Goal: Task Accomplishment & Management: Use online tool/utility

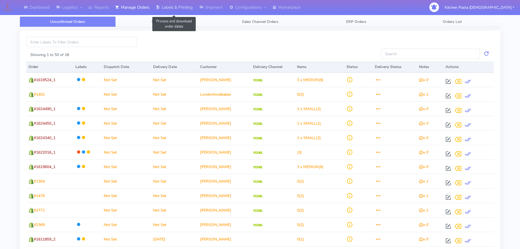
click at [176, 7] on link "Labels & Printing" at bounding box center [174, 7] width 43 height 15
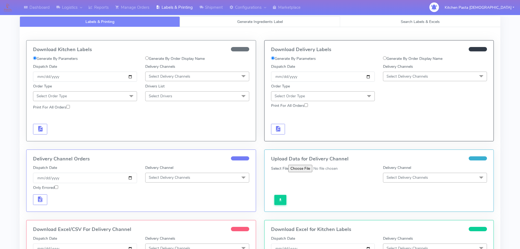
click at [210, 21] on link "Generate Ingredients Label" at bounding box center [260, 21] width 160 height 11
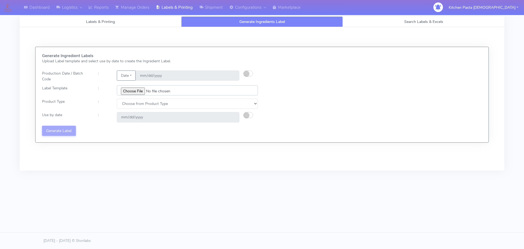
click at [138, 94] on input "file" at bounding box center [187, 90] width 141 height 10
type input "C:\fakepath\Ecom_300_V2.jpg"
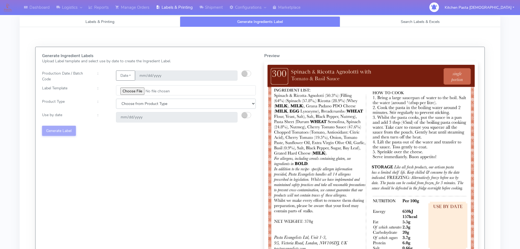
drag, startPoint x: 170, startPoint y: 102, endPoint x: 152, endPoint y: 107, distance: 19.1
click at [169, 103] on select "Choose from Product Type ECOM ERETAIL CIRCULAR CIRC_DESERTS LASAGNE" at bounding box center [186, 104] width 140 height 10
drag, startPoint x: 146, startPoint y: 108, endPoint x: 137, endPoint y: 118, distance: 13.6
click at [142, 113] on div "Generate Ingredient Labels Upload Label template and select use by date to crea…" at bounding box center [149, 165] width 222 height 222
click at [133, 105] on select "Choose from Product Type ECOM ERETAIL CIRCULAR CIRC_DESERTS LASAGNE" at bounding box center [186, 104] width 140 height 10
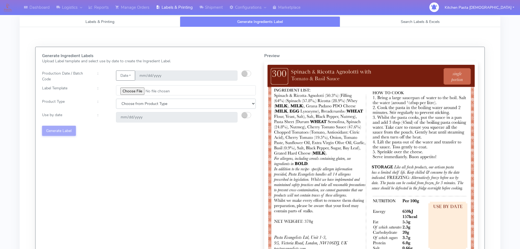
select select "0"
click at [116, 99] on select "Choose from Product Type ECOM ERETAIL CIRCULAR CIRC_DESERTS LASAGNE" at bounding box center [186, 104] width 140 height 10
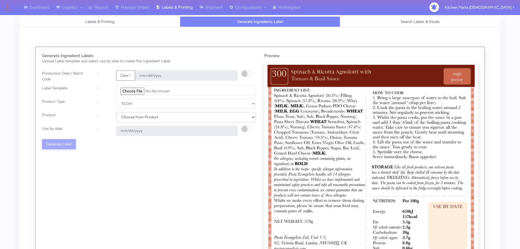
click at [130, 115] on select "Choose from Product PLAIN PASTA (EXCEPT HURRA) HURRA FILLED PASTA BUTTER (INTER…" at bounding box center [186, 117] width 140 height 10
select select "0"
click at [116, 112] on select "Choose from Product PLAIN PASTA (EXCEPT HURRA) HURRA FILLED PASTA BUTTER (INTER…" at bounding box center [186, 117] width 140 height 10
click at [246, 130] on small "button" at bounding box center [244, 128] width 5 height 5
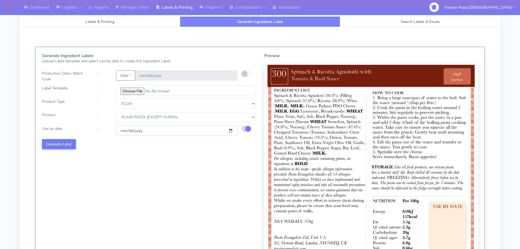
click at [229, 131] on input "[DATE]" at bounding box center [177, 131] width 122 height 10
type input "[DATE]"
click at [55, 141] on button "Generate Label" at bounding box center [59, 144] width 34 height 10
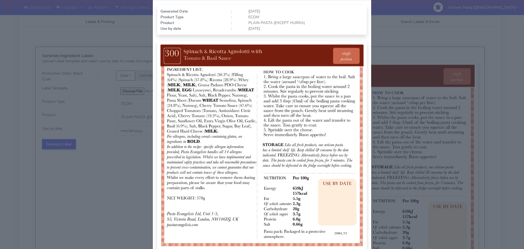
scroll to position [55, 0]
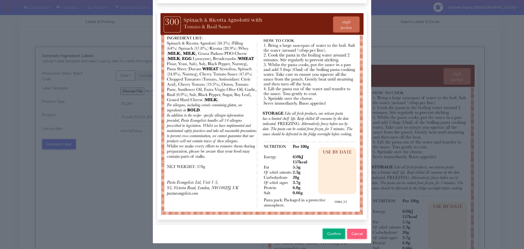
click at [333, 235] on span "Confirm" at bounding box center [334, 233] width 14 height 5
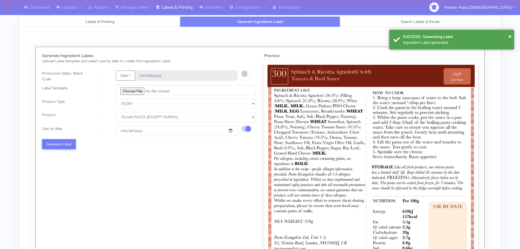
select select
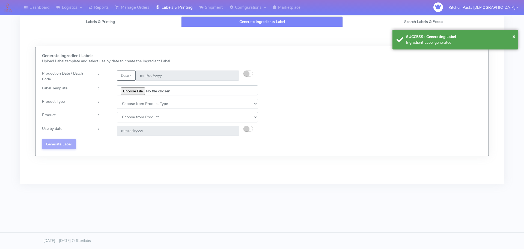
click at [137, 92] on input "file" at bounding box center [187, 90] width 141 height 10
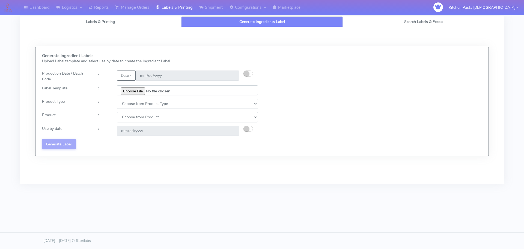
type input "C:\fakepath\Ecom_301_V2.jpg"
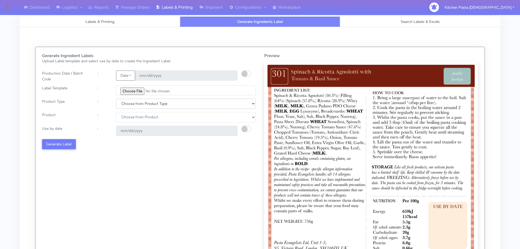
click at [136, 101] on select "Choose from Product Type ECOM ERETAIL CIRCULAR CIRC_DESERTS LASAGNE" at bounding box center [186, 104] width 140 height 10
select select "0"
click at [116, 99] on select "Choose from Product Type ECOM ERETAIL CIRCULAR CIRC_DESERTS LASAGNE" at bounding box center [186, 104] width 140 height 10
drag, startPoint x: 130, startPoint y: 119, endPoint x: 130, endPoint y: 122, distance: 3.0
click at [130, 121] on select "Choose from Product PLAIN PASTA (EXCEPT HURRA) HURRA FILLED PASTA BUTTER (INTER…" at bounding box center [186, 117] width 140 height 10
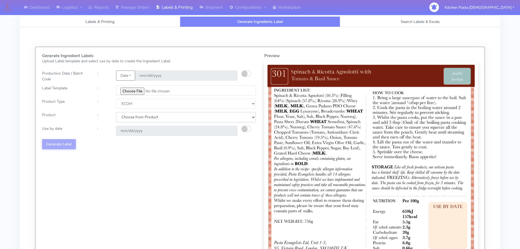
select select "0"
click at [116, 112] on select "Choose from Product PLAIN PASTA (EXCEPT HURRA) HURRA FILLED PASTA BUTTER (INTER…" at bounding box center [186, 117] width 140 height 10
click at [247, 126] on button "button" at bounding box center [247, 129] width 10 height 6
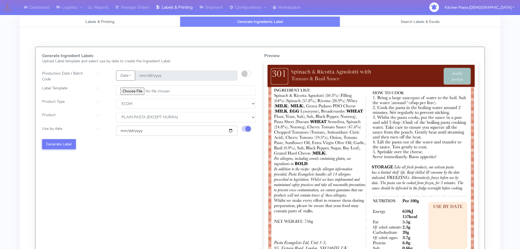
click at [229, 130] on input "[DATE]" at bounding box center [177, 131] width 122 height 10
type input "[DATE]"
click at [68, 144] on button "Generate Label" at bounding box center [59, 144] width 34 height 10
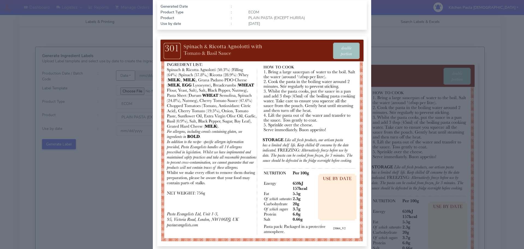
scroll to position [57, 0]
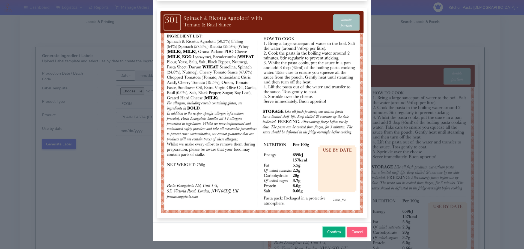
click at [330, 232] on span "Confirm" at bounding box center [334, 231] width 14 height 5
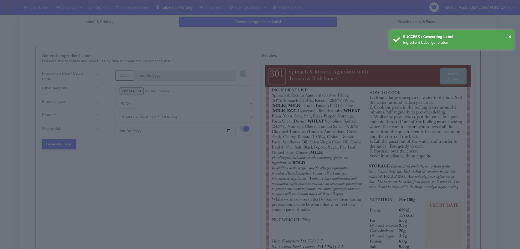
select select
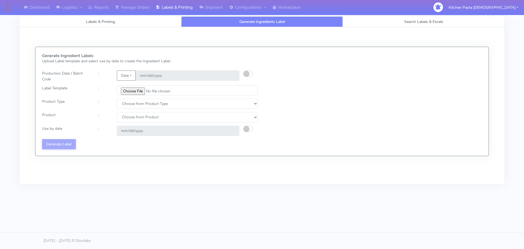
drag, startPoint x: 361, startPoint y: 72, endPoint x: 394, endPoint y: 62, distance: 34.4
click at [363, 72] on div "Generate Ingredient Labels Upload Label template and select use by date to crea…" at bounding box center [262, 102] width 448 height 96
click at [100, 5] on link "Reports" at bounding box center [98, 7] width 27 height 15
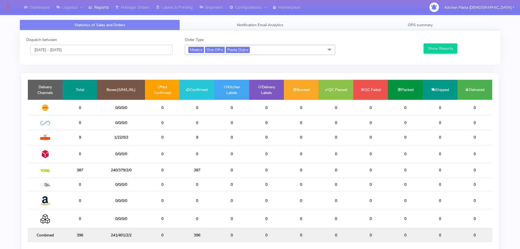
click at [45, 51] on input "[DATE] - [DATE]" at bounding box center [101, 50] width 142 height 10
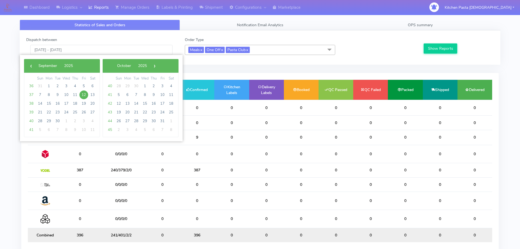
click at [85, 94] on span "12" at bounding box center [83, 94] width 9 height 9
click at [41, 102] on span "14" at bounding box center [40, 103] width 9 height 9
type input "[DATE] - [DATE]"
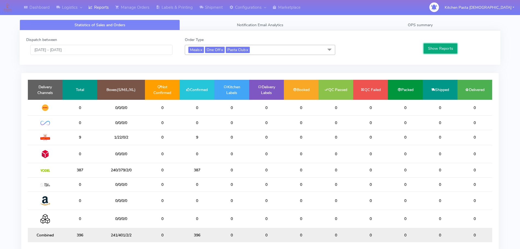
click at [437, 46] on button "Show Reports" at bounding box center [441, 48] width 34 height 10
click at [431, 27] on span "OPS summary" at bounding box center [420, 24] width 25 height 5
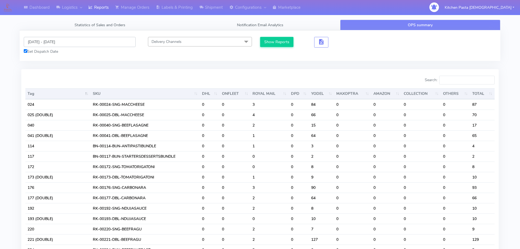
click at [64, 42] on input "[DATE] - [DATE]" at bounding box center [80, 42] width 112 height 10
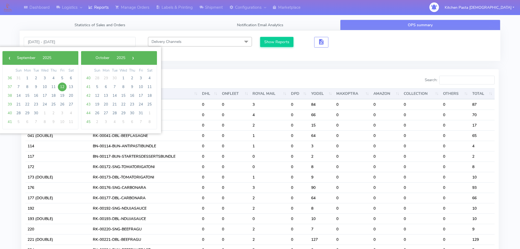
click at [64, 88] on span "12" at bounding box center [62, 86] width 9 height 9
click at [19, 98] on span "14" at bounding box center [18, 95] width 9 height 9
type input "[DATE] - [DATE]"
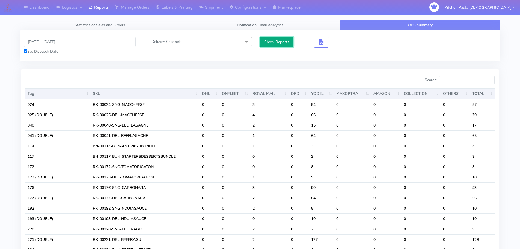
click at [276, 42] on button "Show Reports" at bounding box center [277, 42] width 34 height 10
click at [471, 79] on input "Search:" at bounding box center [466, 80] width 55 height 9
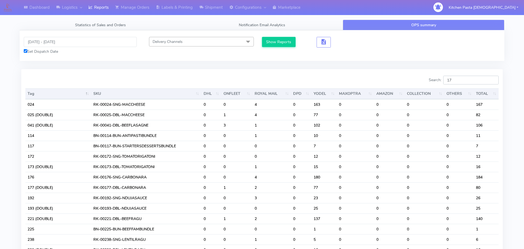
type input "1"
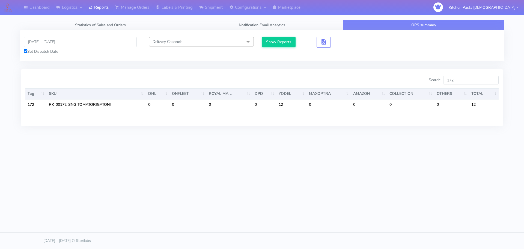
click at [382, 187] on div "Dashboard Logistics [GEOGRAPHIC_DATA] Logistics Reports Manage Orders Labels & …" at bounding box center [262, 99] width 524 height 199
click at [463, 81] on input "172" at bounding box center [470, 80] width 55 height 9
type input "1"
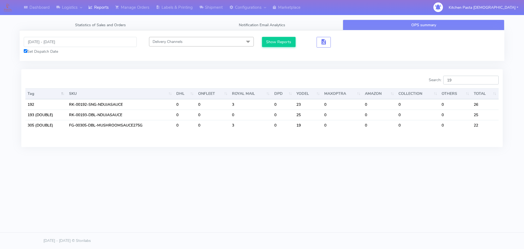
type input "1"
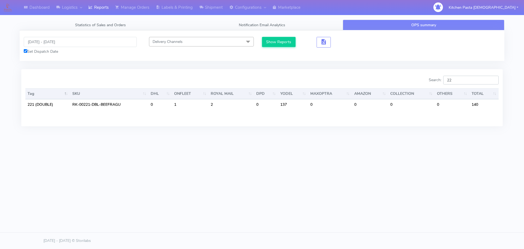
type input "2"
type input "241"
click at [398, 185] on div "Dashboard Logistics [GEOGRAPHIC_DATA] Logistics Reports Manage Orders Labels & …" at bounding box center [262, 99] width 524 height 199
drag, startPoint x: 466, startPoint y: 82, endPoint x: 441, endPoint y: 81, distance: 25.7
click at [441, 81] on label "Search: 241" at bounding box center [464, 80] width 70 height 9
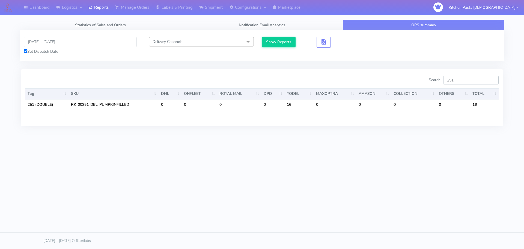
type input "251"
click at [384, 185] on div "Dashboard Logistics [GEOGRAPHIC_DATA] Logistics Reports Manage Orders Labels & …" at bounding box center [262, 99] width 524 height 199
drag, startPoint x: 458, startPoint y: 78, endPoint x: 435, endPoint y: 78, distance: 23.2
click at [435, 78] on label "Search: 251" at bounding box center [464, 80] width 70 height 9
type input "2"
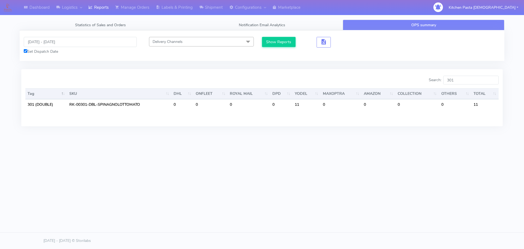
click at [348, 194] on div "Dashboard Logistics [GEOGRAPHIC_DATA] Logistics Reports Manage Orders Labels & …" at bounding box center [262, 99] width 524 height 199
click at [464, 76] on input "301" at bounding box center [470, 80] width 55 height 9
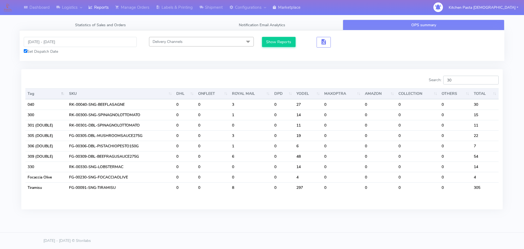
type input "3"
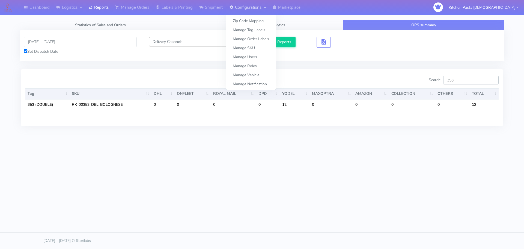
type input "353"
drag, startPoint x: 467, startPoint y: 78, endPoint x: 423, endPoint y: 78, distance: 44.0
click at [423, 78] on div "Search: 353" at bounding box center [382, 81] width 233 height 11
click at [475, 80] on input "353" at bounding box center [470, 80] width 55 height 9
click at [332, 144] on div "Dashboard Logistics [GEOGRAPHIC_DATA] Logistics Reports Manage Orders Labels & …" at bounding box center [262, 99] width 524 height 199
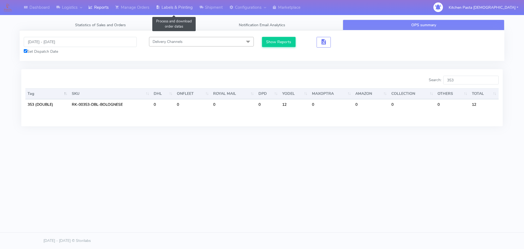
click at [190, 9] on link "Labels & Printing" at bounding box center [174, 7] width 43 height 15
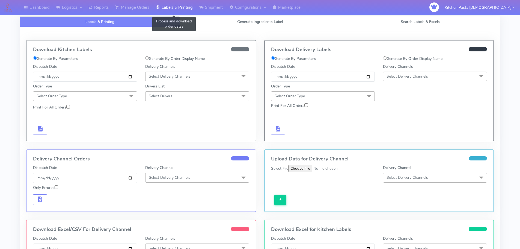
select select
click at [208, 17] on link "Generate Ingredients Label" at bounding box center [260, 21] width 160 height 11
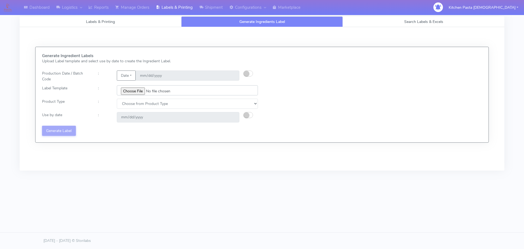
click at [135, 94] on input "file" at bounding box center [187, 90] width 141 height 10
type input "C:\fakepath\Ecom_300_V2.jpg"
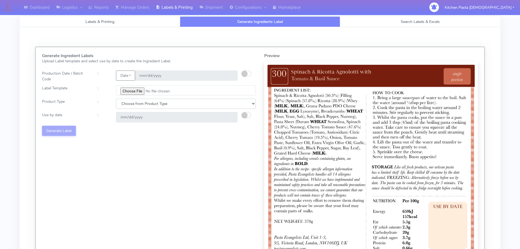
click at [139, 106] on select "Choose from Product Type ECOM ERETAIL CIRCULAR CIRC_DESERTS LASAGNE" at bounding box center [186, 104] width 140 height 10
select select "0"
click at [116, 99] on select "Choose from Product Type ECOM ERETAIL CIRCULAR CIRC_DESERTS LASAGNE" at bounding box center [186, 104] width 140 height 10
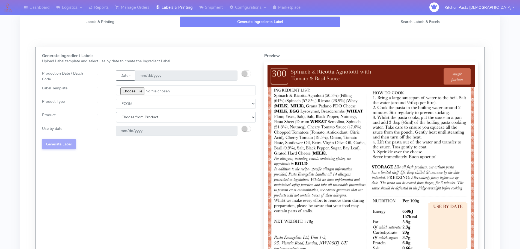
click at [132, 114] on select "Choose from Product PLAIN PASTA (EXCEPT HURRA) HURRA FILLED PASTA BUTTER (INTER…" at bounding box center [186, 117] width 140 height 10
select select "0"
click at [116, 112] on select "Choose from Product PLAIN PASTA (EXCEPT HURRA) HURRA FILLED PASTA BUTTER (INTER…" at bounding box center [186, 117] width 140 height 10
click at [242, 127] on button "button" at bounding box center [247, 129] width 10 height 6
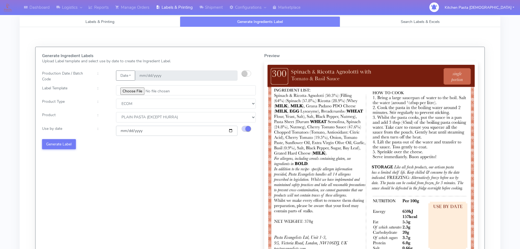
click at [231, 131] on input "[DATE]" at bounding box center [177, 131] width 122 height 10
type input "[DATE]"
click at [60, 143] on button "Generate Label" at bounding box center [59, 144] width 34 height 10
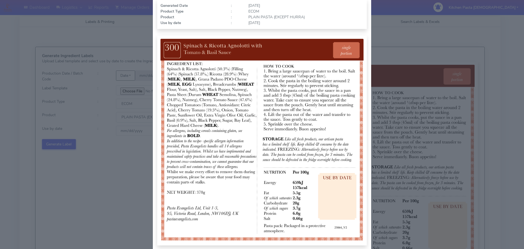
scroll to position [57, 0]
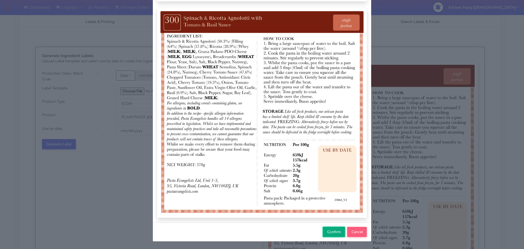
click at [330, 230] on span "Confirm" at bounding box center [334, 231] width 14 height 5
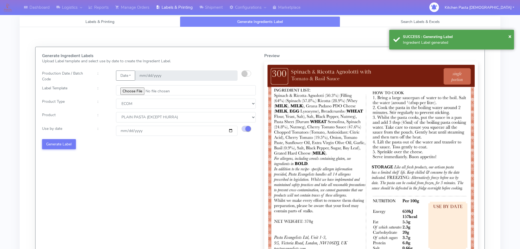
select select
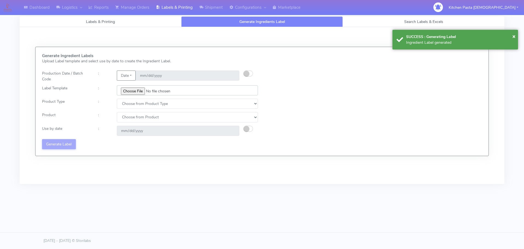
click at [140, 90] on input "file" at bounding box center [187, 90] width 141 height 10
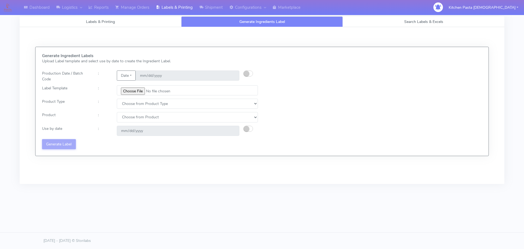
type input "C:\fakepath\Ecom_301_V2.jpg"
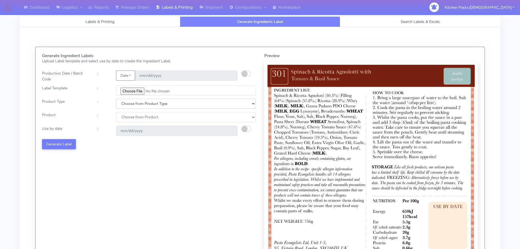
drag, startPoint x: 149, startPoint y: 106, endPoint x: 130, endPoint y: 107, distance: 19.5
click at [149, 106] on select "Choose from Product Type ECOM ERETAIL CIRCULAR CIRC_DESERTS LASAGNE" at bounding box center [186, 104] width 140 height 10
click at [122, 108] on select "Choose from Product Type ECOM ERETAIL CIRCULAR CIRC_DESERTS LASAGNE" at bounding box center [186, 104] width 140 height 10
click at [121, 106] on select "Choose from Product Type ECOM ERETAIL CIRCULAR CIRC_DESERTS LASAGNE" at bounding box center [186, 104] width 140 height 10
select select "0"
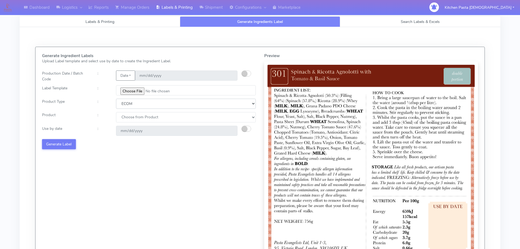
click at [116, 99] on select "Choose from Product Type ECOM ERETAIL CIRCULAR CIRC_DESERTS LASAGNE" at bounding box center [186, 104] width 140 height 10
drag, startPoint x: 122, startPoint y: 114, endPoint x: 125, endPoint y: 121, distance: 7.4
click at [122, 114] on select "Choose from Product PLAIN PASTA (EXCEPT HURRA) HURRA FILLED PASTA BUTTER (INTER…" at bounding box center [186, 117] width 140 height 10
select select "0"
click at [116, 112] on select "Choose from Product PLAIN PASTA (EXCEPT HURRA) HURRA FILLED PASTA BUTTER (INTER…" at bounding box center [186, 117] width 140 height 10
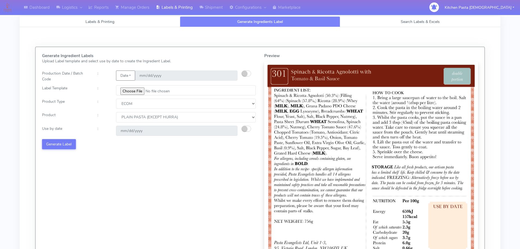
click at [243, 129] on small "button" at bounding box center [244, 128] width 5 height 5
click at [230, 131] on input "[DATE]" at bounding box center [177, 131] width 122 height 10
type input "[DATE]"
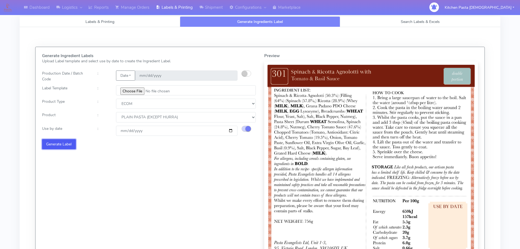
click at [56, 142] on button "Generate Label" at bounding box center [59, 144] width 34 height 10
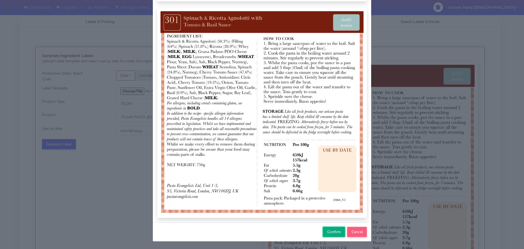
click at [328, 230] on span "Confirm" at bounding box center [334, 231] width 14 height 5
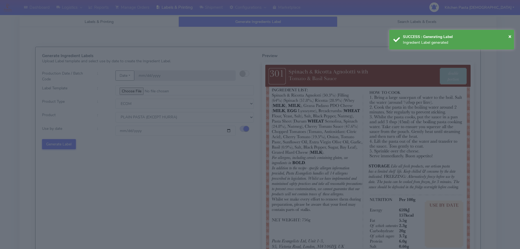
select select
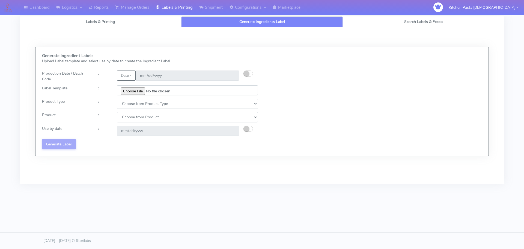
click at [144, 90] on input "file" at bounding box center [187, 90] width 141 height 10
drag, startPoint x: 129, startPoint y: 17, endPoint x: 136, endPoint y: 14, distance: 7.9
click at [129, 17] on link "Labels & Printing" at bounding box center [101, 21] width 162 height 11
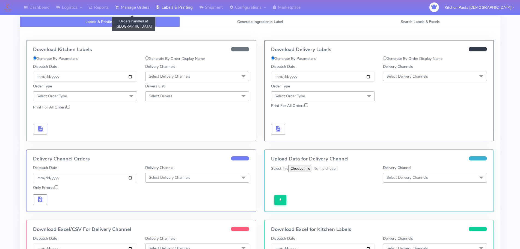
click at [145, 7] on link "Manage Orders" at bounding box center [132, 7] width 41 height 15
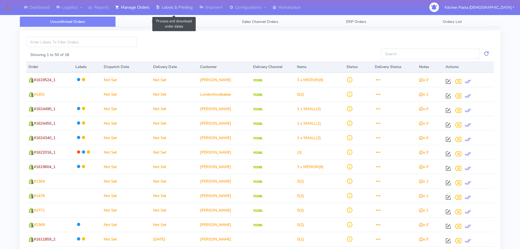
click at [184, 8] on link "Labels & Printing" at bounding box center [174, 7] width 43 height 15
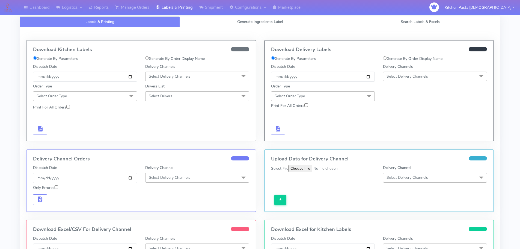
click at [209, 74] on span "Select Delivery Channels" at bounding box center [197, 77] width 104 height 10
click at [167, 117] on div "Royal Mail" at bounding box center [197, 120] width 98 height 6
click at [114, 96] on span "Select Order Type" at bounding box center [85, 96] width 104 height 10
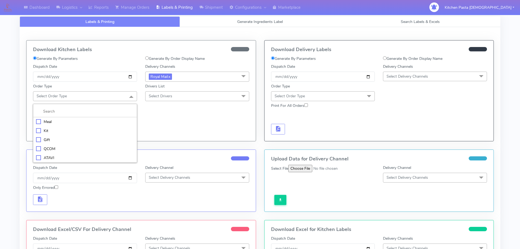
drag, startPoint x: 81, startPoint y: 123, endPoint x: 131, endPoint y: 109, distance: 51.8
click at [82, 123] on div "Meal" at bounding box center [85, 122] width 98 height 6
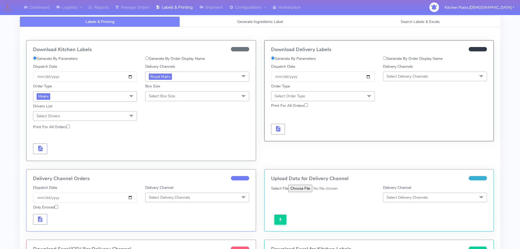
click at [179, 95] on span "Select Box Size" at bounding box center [197, 96] width 104 height 10
drag, startPoint x: 155, startPoint y: 158, endPoint x: 128, endPoint y: 156, distance: 27.4
click at [154, 159] on div "Mega" at bounding box center [197, 158] width 98 height 6
click at [40, 147] on span "button" at bounding box center [40, 149] width 7 height 5
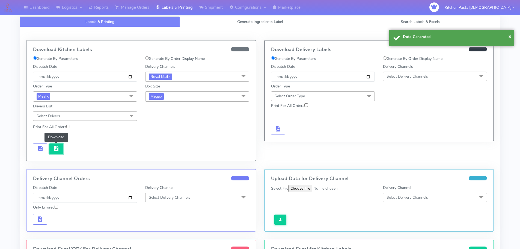
click at [60, 151] on button "button" at bounding box center [56, 148] width 14 height 11
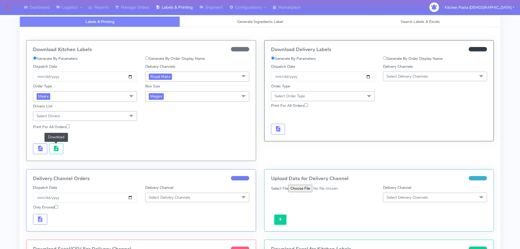
click at [177, 94] on span "Mega x" at bounding box center [197, 96] width 104 height 10
drag, startPoint x: 159, startPoint y: 149, endPoint x: 157, endPoint y: 150, distance: 2.9
click at [160, 149] on div "Large" at bounding box center [197, 149] width 98 height 6
click at [44, 147] on button "button" at bounding box center [40, 148] width 14 height 11
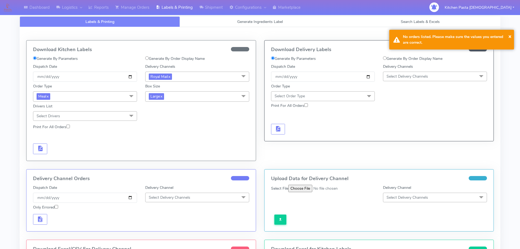
click at [179, 94] on span "Large x" at bounding box center [197, 96] width 104 height 10
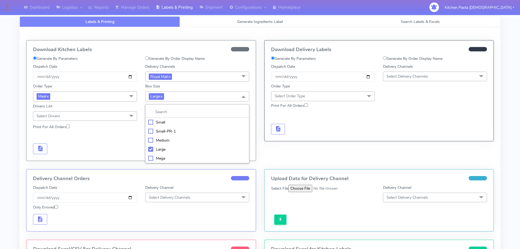
click at [164, 139] on div "Medium" at bounding box center [197, 140] width 98 height 6
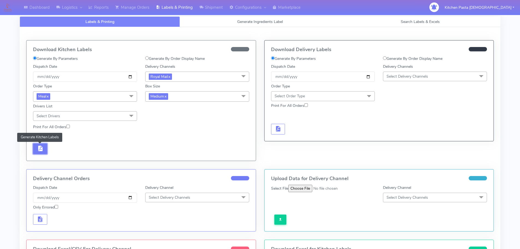
click at [44, 147] on button "button" at bounding box center [40, 148] width 14 height 11
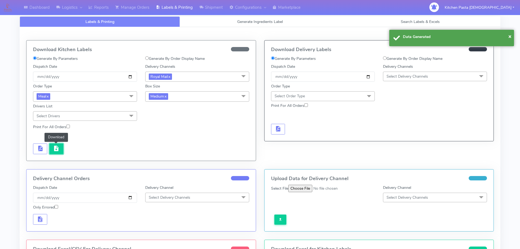
click at [54, 152] on span "button" at bounding box center [56, 149] width 7 height 5
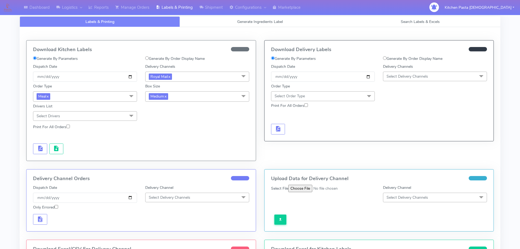
click at [161, 100] on span "Medium x" at bounding box center [197, 96] width 104 height 10
click at [170, 120] on div "Small" at bounding box center [197, 122] width 98 height 6
click at [45, 149] on button "button" at bounding box center [40, 148] width 14 height 11
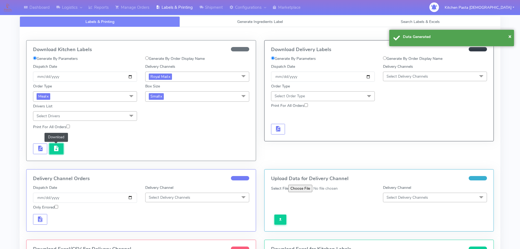
click at [57, 149] on span "button" at bounding box center [56, 149] width 7 height 5
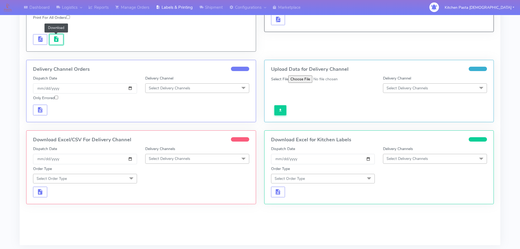
scroll to position [130, 0]
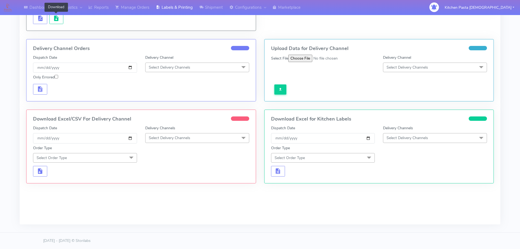
click at [190, 139] on span "Select Delivery Channels" at bounding box center [170, 137] width 42 height 5
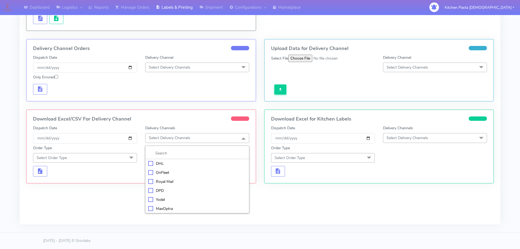
click at [168, 184] on li "Royal Mail" at bounding box center [197, 181] width 103 height 9
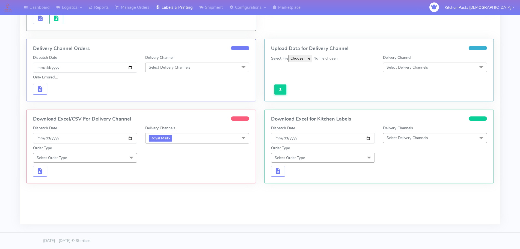
click at [111, 156] on span "Select Order Type" at bounding box center [85, 158] width 104 height 10
drag, startPoint x: 93, startPoint y: 180, endPoint x: 121, endPoint y: 170, distance: 30.4
click at [93, 179] on li "Meal" at bounding box center [84, 183] width 103 height 9
click at [155, 159] on span "Select Box Size" at bounding box center [162, 157] width 26 height 5
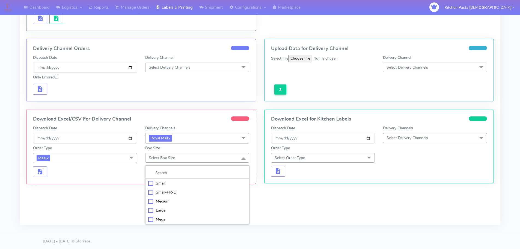
click at [152, 210] on div "Large" at bounding box center [197, 210] width 98 height 6
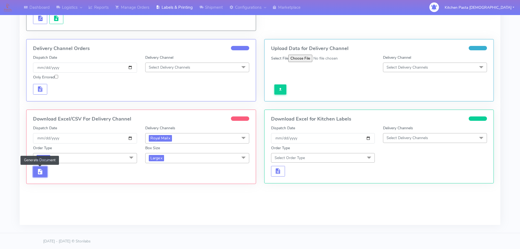
click at [40, 173] on span "button" at bounding box center [40, 172] width 7 height 5
click at [167, 156] on span "Large x" at bounding box center [197, 158] width 104 height 10
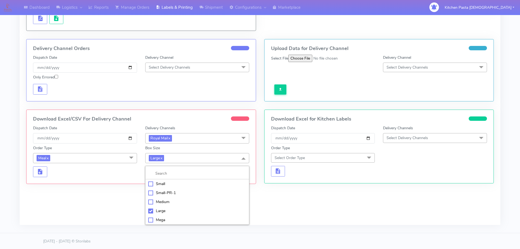
drag, startPoint x: 161, startPoint y: 218, endPoint x: 81, endPoint y: 199, distance: 82.1
click at [161, 218] on div "Mega" at bounding box center [197, 220] width 98 height 6
click at [42, 173] on span "button" at bounding box center [40, 172] width 7 height 5
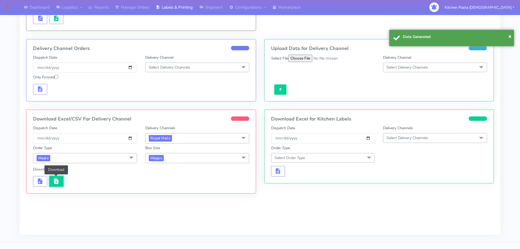
click at [58, 180] on span "button" at bounding box center [56, 182] width 7 height 5
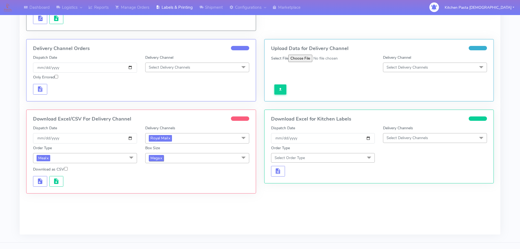
click at [162, 159] on link "x" at bounding box center [161, 158] width 2 height 6
drag, startPoint x: 162, startPoint y: 159, endPoint x: 173, endPoint y: 150, distance: 13.2
click at [163, 159] on span "Select Box Size" at bounding box center [162, 157] width 26 height 5
click at [165, 197] on li "Medium" at bounding box center [197, 201] width 103 height 9
click at [35, 179] on button "button" at bounding box center [40, 181] width 14 height 11
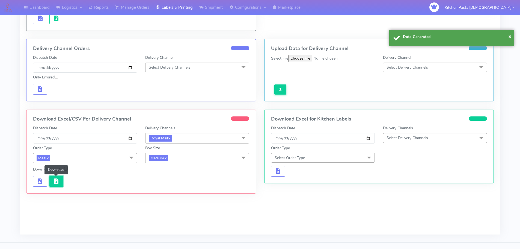
click at [57, 182] on span "button" at bounding box center [56, 182] width 7 height 5
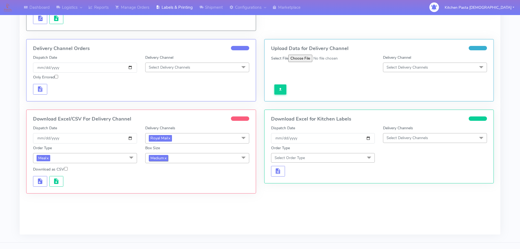
click at [167, 159] on link "x" at bounding box center [165, 158] width 2 height 6
click at [172, 152] on div "Box Size Select Box Size Small Small-PR-1 Medium Large Mega" at bounding box center [197, 154] width 112 height 18
click at [172, 159] on span "Select Box Size" at bounding box center [162, 157] width 26 height 5
click at [160, 181] on div "Small" at bounding box center [197, 183] width 98 height 6
click at [40, 182] on span "button" at bounding box center [40, 182] width 7 height 5
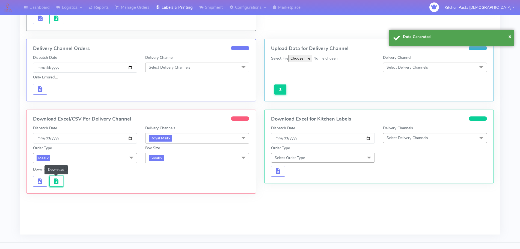
click at [60, 183] on button "button" at bounding box center [56, 181] width 14 height 11
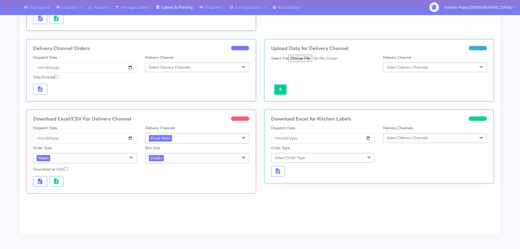
click at [64, 183] on div at bounding box center [85, 181] width 112 height 11
click at [54, 183] on span "button" at bounding box center [56, 182] width 7 height 5
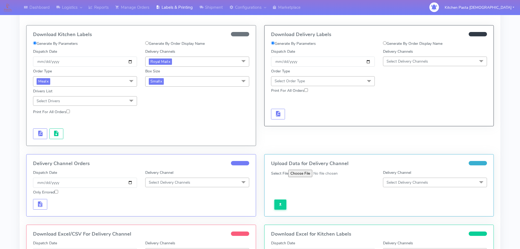
scroll to position [0, 0]
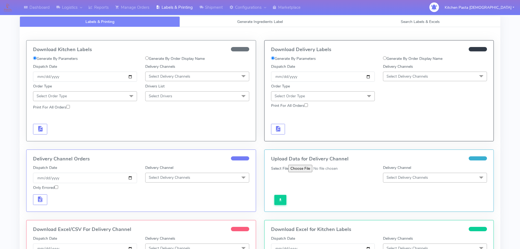
click at [203, 16] on div "Labels & Printing Generate Ingredients Label Search Labels & Excels Download Ki…" at bounding box center [260, 176] width 481 height 333
click at [211, 10] on link "Shipment" at bounding box center [211, 7] width 30 height 15
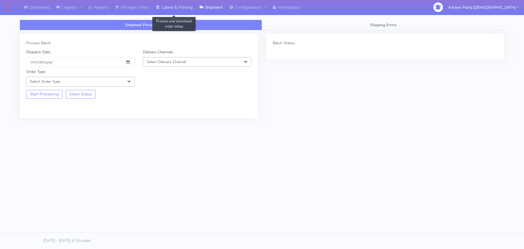
click at [186, 4] on link "Labels & Printing" at bounding box center [174, 7] width 43 height 15
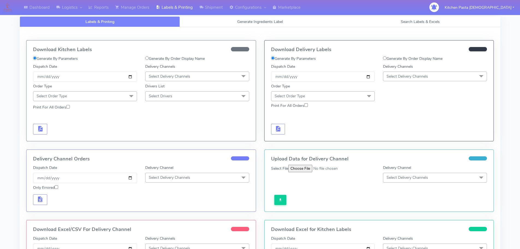
click at [423, 79] on span "Select Delivery Channels" at bounding box center [435, 77] width 104 height 10
click at [402, 139] on div "Yodel" at bounding box center [435, 138] width 98 height 6
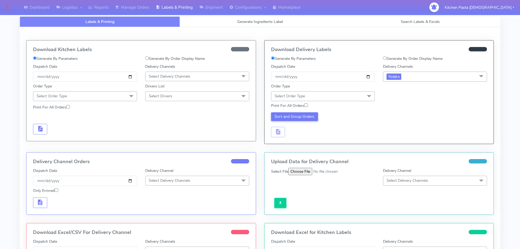
click at [351, 98] on span "Select Order Type" at bounding box center [323, 96] width 104 height 10
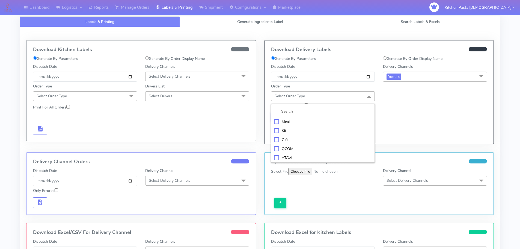
click at [313, 120] on div "Meal" at bounding box center [323, 122] width 98 height 6
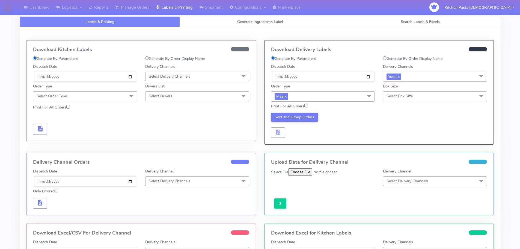
click at [402, 93] on span "Select Box Size" at bounding box center [435, 96] width 104 height 10
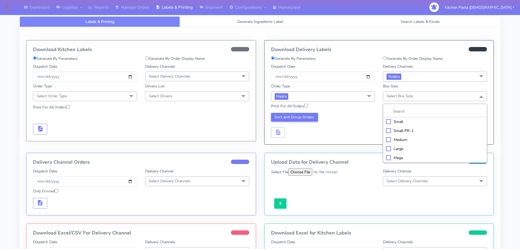
click at [389, 157] on div "Mega" at bounding box center [435, 158] width 98 height 6
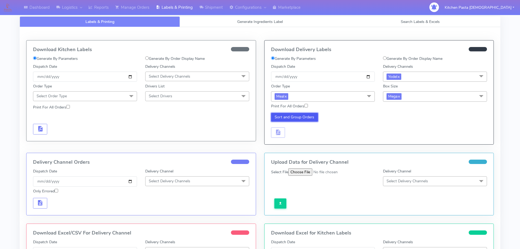
click at [307, 119] on button "Sort and Group Orders" at bounding box center [294, 117] width 47 height 9
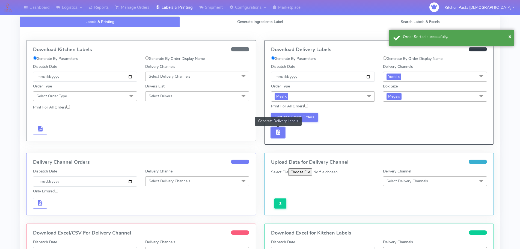
click at [279, 134] on span "button" at bounding box center [278, 133] width 7 height 5
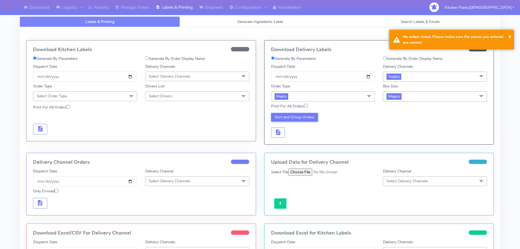
click at [392, 92] on span "Mega x" at bounding box center [435, 96] width 104 height 10
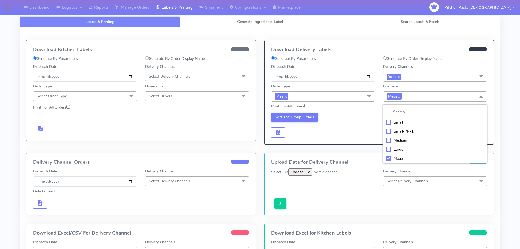
click at [400, 146] on li "Large" at bounding box center [434, 149] width 103 height 9
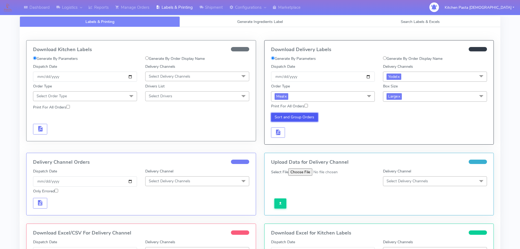
click at [304, 116] on button "Sort and Group Orders" at bounding box center [294, 117] width 47 height 9
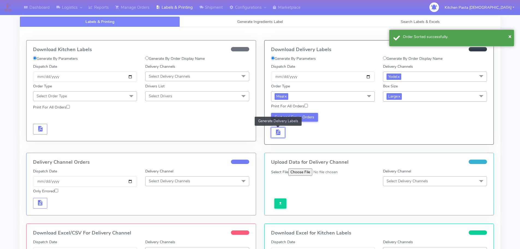
drag, startPoint x: 278, startPoint y: 132, endPoint x: 286, endPoint y: 130, distance: 8.1
click at [278, 131] on span "button" at bounding box center [278, 133] width 7 height 5
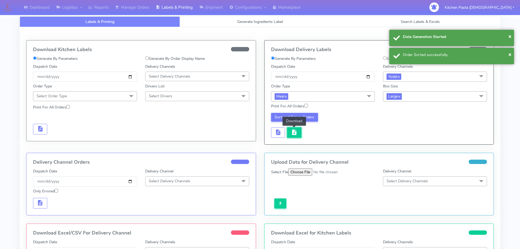
click at [291, 130] on button "button" at bounding box center [294, 132] width 14 height 11
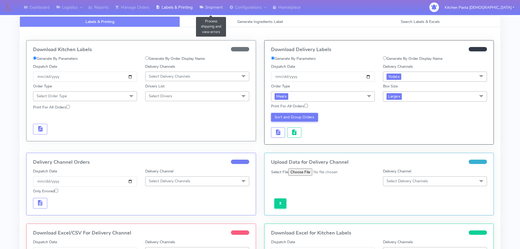
click at [211, 10] on link "Shipment" at bounding box center [211, 7] width 30 height 15
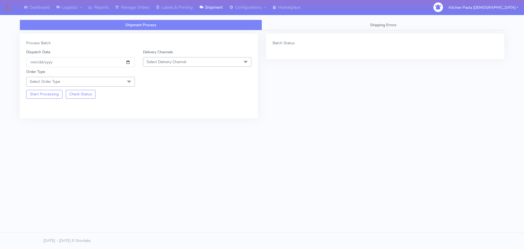
click at [202, 68] on div "Order Type Select Order Type Meal Kit Gift QCOM ATAVI" at bounding box center [138, 76] width 233 height 19
click at [199, 61] on span "Select Delivery Channel" at bounding box center [197, 62] width 109 height 10
click at [163, 124] on div "Yodel" at bounding box center [197, 123] width 103 height 6
click at [128, 85] on span at bounding box center [129, 82] width 11 height 10
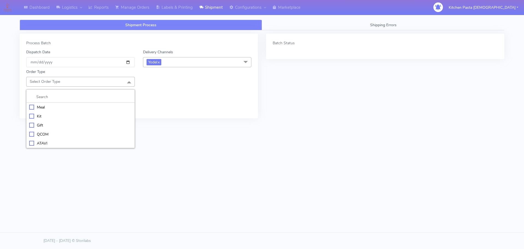
click at [99, 101] on li at bounding box center [80, 96] width 108 height 11
click at [81, 106] on div "Meal" at bounding box center [80, 107] width 103 height 6
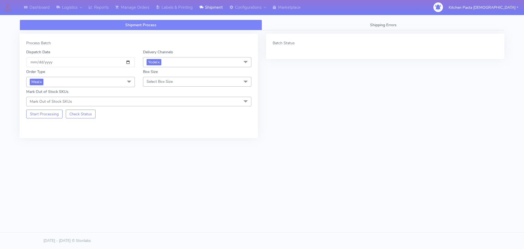
click at [155, 81] on span "Select Box Size" at bounding box center [160, 81] width 26 height 5
click at [164, 125] on div "Medium" at bounding box center [197, 125] width 103 height 6
click at [45, 112] on button "Start Processing" at bounding box center [44, 113] width 36 height 9
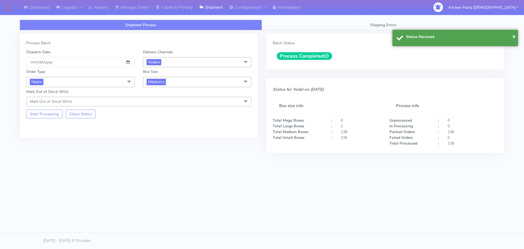
drag, startPoint x: 387, startPoint y: 61, endPoint x: 372, endPoint y: 61, distance: 15.3
click at [372, 61] on div "Process Completed" at bounding box center [385, 56] width 225 height 14
click at [179, 3] on link "Labels & Printing" at bounding box center [174, 7] width 43 height 15
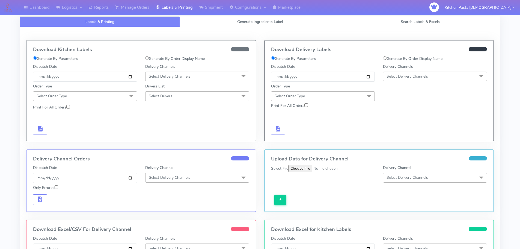
click at [420, 73] on span "Select Delivery Channels" at bounding box center [435, 77] width 104 height 10
drag, startPoint x: 401, startPoint y: 141, endPoint x: 368, endPoint y: 121, distance: 37.9
click at [400, 141] on div "Yodel" at bounding box center [435, 138] width 98 height 6
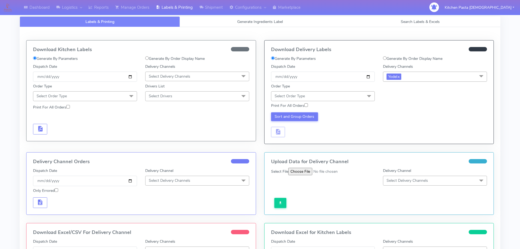
click at [346, 93] on span "Select Order Type" at bounding box center [323, 96] width 104 height 10
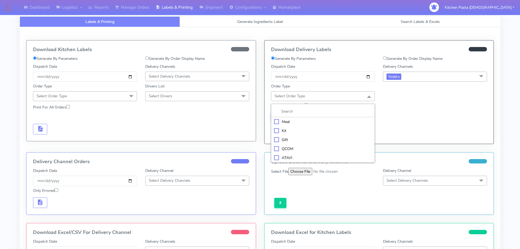
drag, startPoint x: 309, startPoint y: 125, endPoint x: 314, endPoint y: 125, distance: 4.6
click at [310, 125] on li "Meal" at bounding box center [322, 121] width 103 height 9
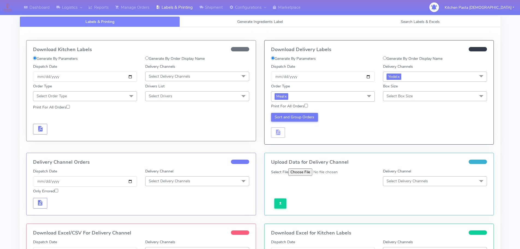
drag, startPoint x: 403, startPoint y: 96, endPoint x: 389, endPoint y: 119, distance: 26.9
click at [403, 96] on span "Select Box Size" at bounding box center [400, 95] width 26 height 5
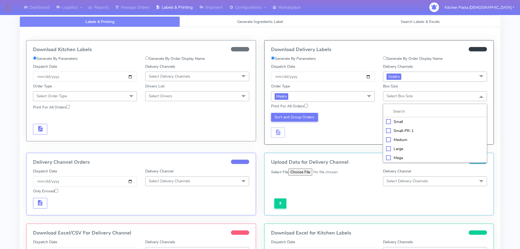
click at [401, 140] on div "Medium" at bounding box center [435, 140] width 98 height 6
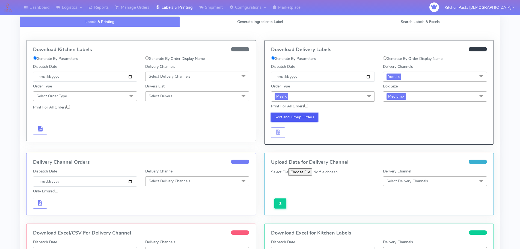
click at [304, 119] on button "Sort and Group Orders" at bounding box center [294, 117] width 47 height 9
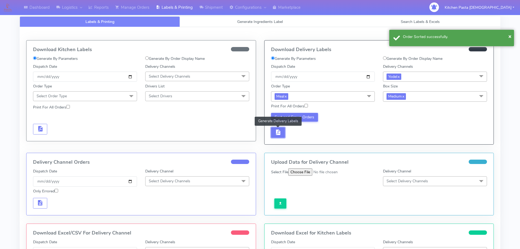
click at [278, 133] on span "button" at bounding box center [278, 133] width 7 height 5
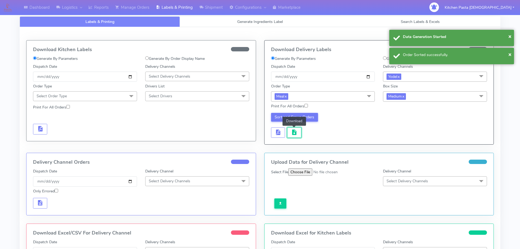
click at [293, 134] on span "button" at bounding box center [294, 133] width 7 height 5
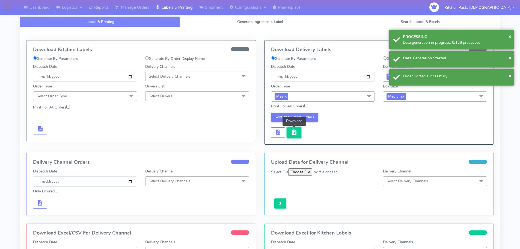
click at [300, 132] on button "button" at bounding box center [294, 132] width 14 height 11
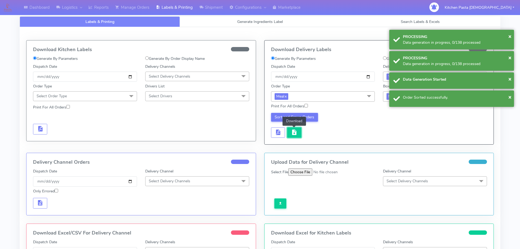
click at [300, 132] on button "button" at bounding box center [294, 132] width 14 height 11
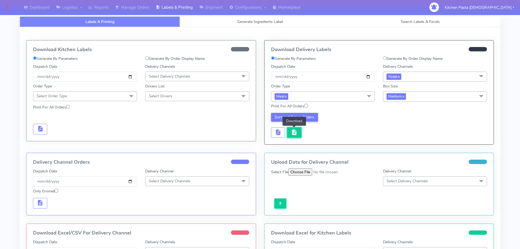
click at [296, 131] on span "button" at bounding box center [294, 133] width 7 height 5
click at [298, 131] on button "button" at bounding box center [294, 132] width 14 height 11
click at [296, 128] on button "button" at bounding box center [294, 132] width 14 height 11
click at [220, 17] on link "Generate Ingredients Label" at bounding box center [260, 21] width 160 height 11
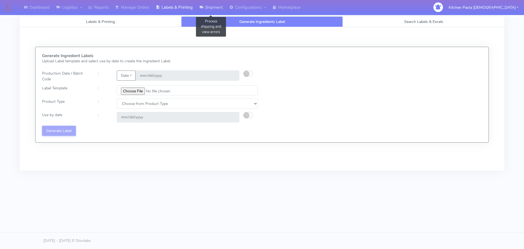
click at [214, 7] on link "Shipment" at bounding box center [211, 7] width 30 height 15
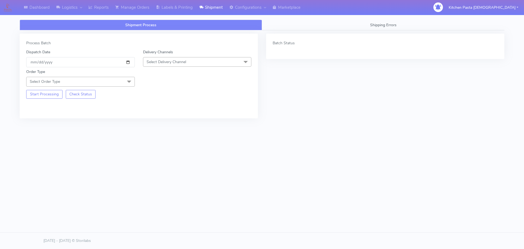
click at [189, 63] on span "Select Delivery Channel" at bounding box center [197, 62] width 109 height 10
click at [164, 125] on div "Yodel" at bounding box center [197, 123] width 103 height 6
click at [117, 81] on span "Select Order Type" at bounding box center [80, 82] width 109 height 10
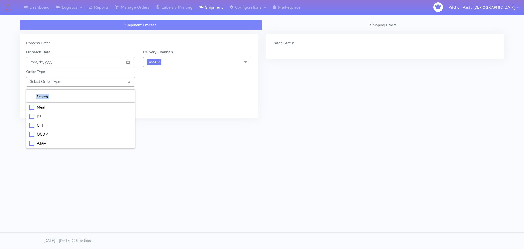
drag, startPoint x: 63, startPoint y: 102, endPoint x: 69, endPoint y: 104, distance: 5.6
click at [68, 106] on div "Meal Kit Gift QCOM ATAVI" at bounding box center [80, 118] width 109 height 59
click at [68, 107] on div "Meal" at bounding box center [80, 107] width 103 height 6
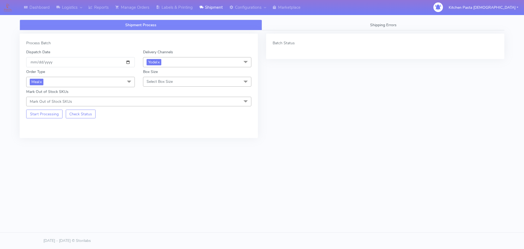
click at [162, 85] on span "Select Box Size" at bounding box center [197, 82] width 109 height 10
click at [157, 106] on div "Small" at bounding box center [197, 107] width 103 height 6
click at [42, 116] on button "Start Processing" at bounding box center [44, 113] width 36 height 9
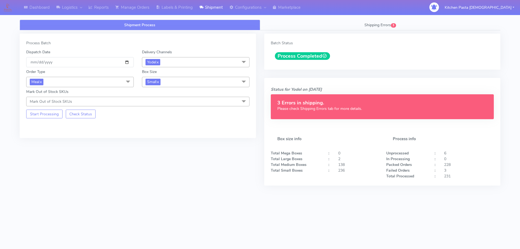
click at [180, 17] on div "Shipment Process Shipping Errors 3 Process Batch Dispatch Date 2025-09-12 Deliv…" at bounding box center [260, 124] width 489 height 217
click at [188, 9] on link "Labels & Printing" at bounding box center [174, 7] width 43 height 15
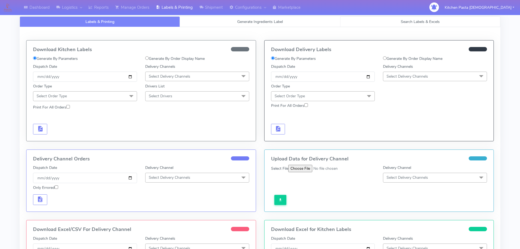
click at [420, 23] on span "Search Labels & Excels" at bounding box center [420, 21] width 39 height 5
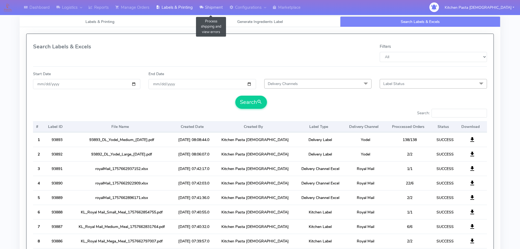
click at [199, 14] on link "Shipment" at bounding box center [211, 7] width 30 height 15
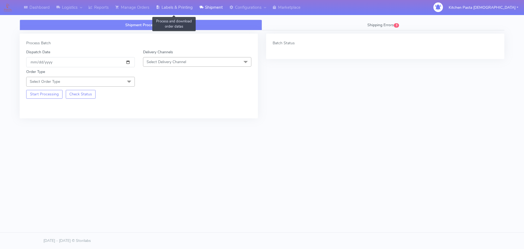
click at [193, 12] on link "Labels & Printing" at bounding box center [174, 7] width 43 height 15
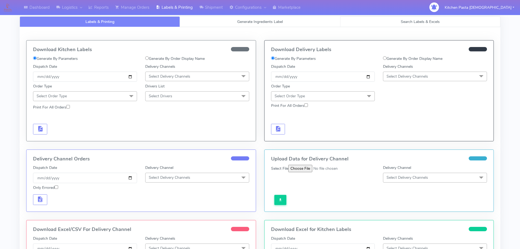
click at [400, 22] on link "Search Labels & Excels" at bounding box center [420, 21] width 160 height 11
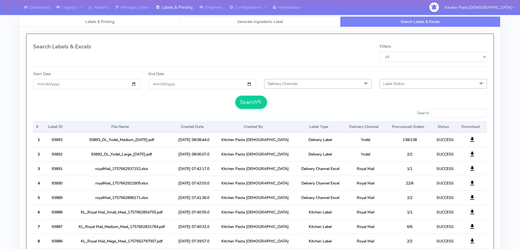
click at [242, 25] on link "Generate Ingredients Label" at bounding box center [260, 21] width 160 height 11
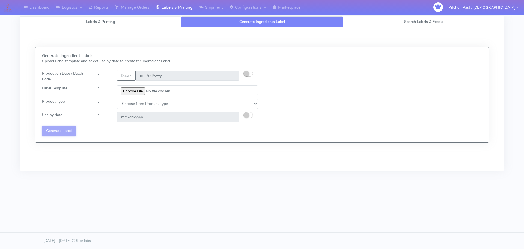
click at [135, 25] on link "Labels & Printing" at bounding box center [101, 21] width 162 height 11
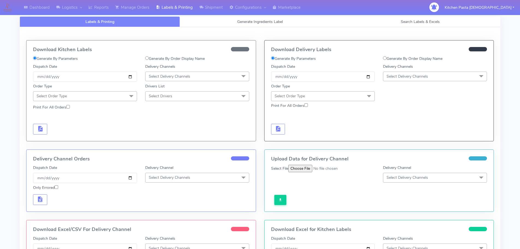
click at [425, 76] on span "Select Delivery Channels" at bounding box center [408, 76] width 42 height 5
click at [398, 135] on div "Yodel" at bounding box center [435, 138] width 98 height 6
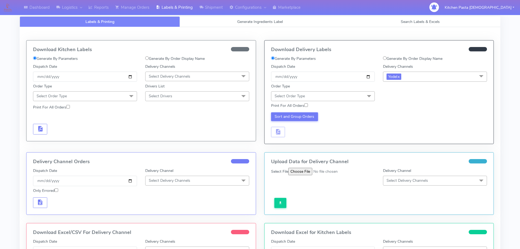
click at [340, 98] on span "Select Order Type" at bounding box center [323, 96] width 104 height 10
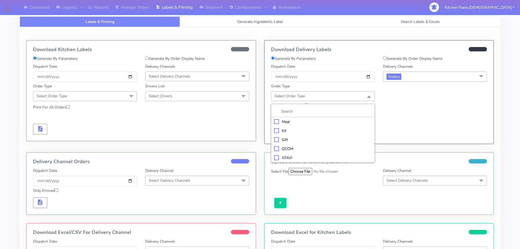
click at [306, 126] on li "Kit" at bounding box center [322, 130] width 103 height 9
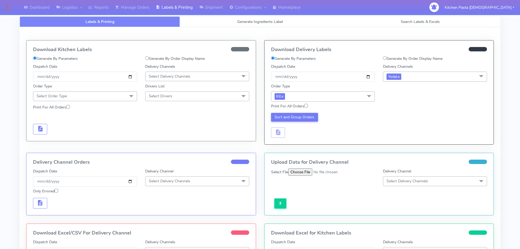
click at [341, 97] on span "Kit x" at bounding box center [323, 96] width 104 height 10
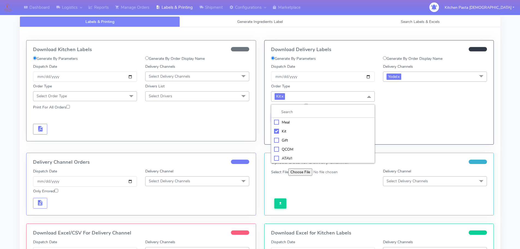
click at [300, 116] on li at bounding box center [322, 111] width 103 height 11
click at [294, 120] on div "Meal" at bounding box center [323, 122] width 98 height 6
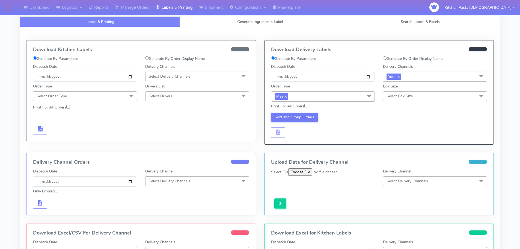
click at [418, 95] on span "Select Box Size" at bounding box center [435, 96] width 104 height 10
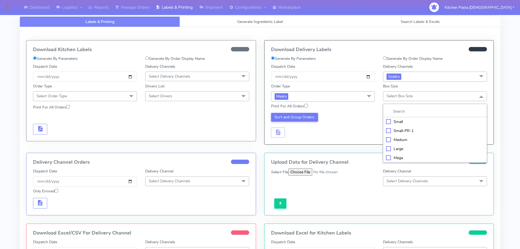
click at [403, 120] on div "Small" at bounding box center [435, 122] width 98 height 6
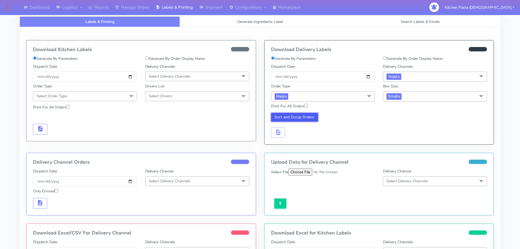
click at [304, 119] on button "Sort and Group Orders" at bounding box center [294, 117] width 47 height 9
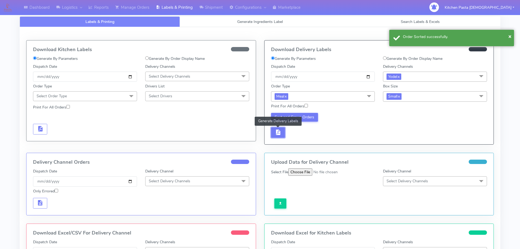
click at [277, 131] on span "button" at bounding box center [278, 133] width 7 height 5
click at [289, 132] on button "button" at bounding box center [294, 132] width 14 height 11
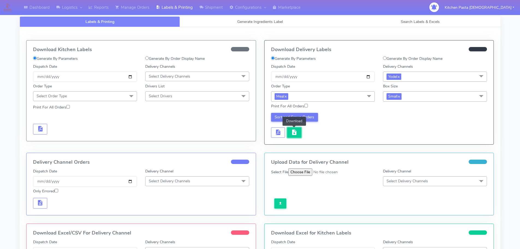
click at [301, 134] on button "button" at bounding box center [294, 132] width 14 height 11
click at [99, 5] on link "Reports" at bounding box center [98, 7] width 27 height 15
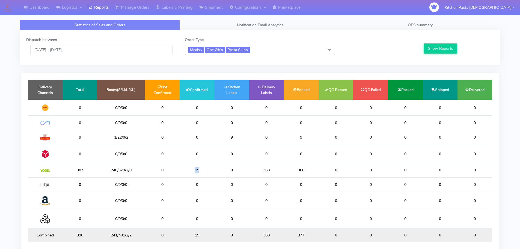
drag, startPoint x: 200, startPoint y: 175, endPoint x: 181, endPoint y: 174, distance: 19.2
click at [181, 174] on td "19" at bounding box center [197, 170] width 35 height 14
click at [221, 14] on link "Shipment" at bounding box center [211, 7] width 30 height 15
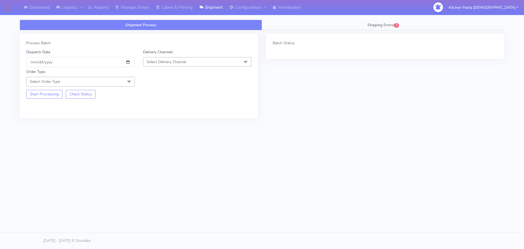
click at [172, 62] on span "Select Delivery Channel" at bounding box center [167, 61] width 40 height 5
click at [160, 123] on div "Yodel" at bounding box center [197, 123] width 103 height 6
click at [120, 78] on span "Select Order Type" at bounding box center [80, 82] width 109 height 10
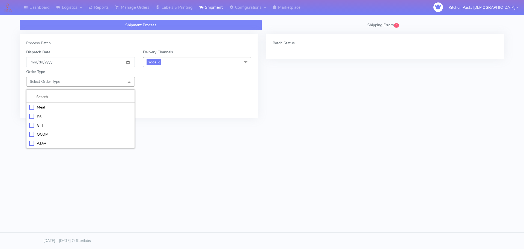
click at [88, 102] on li at bounding box center [80, 96] width 108 height 11
click at [86, 103] on li "Meal" at bounding box center [80, 107] width 108 height 9
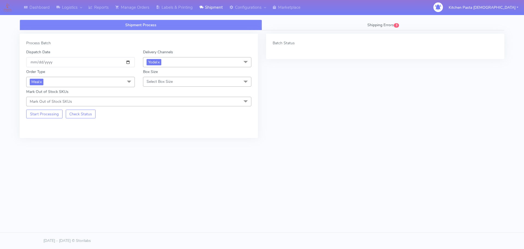
click at [161, 84] on span "Select Box Size" at bounding box center [160, 81] width 26 height 5
click at [156, 105] on div "Small" at bounding box center [197, 107] width 103 height 6
click at [37, 115] on button "Start Processing" at bounding box center [44, 113] width 36 height 9
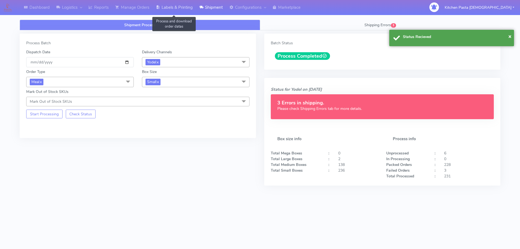
drag, startPoint x: 185, startPoint y: 11, endPoint x: 190, endPoint y: 13, distance: 5.7
click at [185, 11] on link "Labels & Printing" at bounding box center [174, 7] width 43 height 15
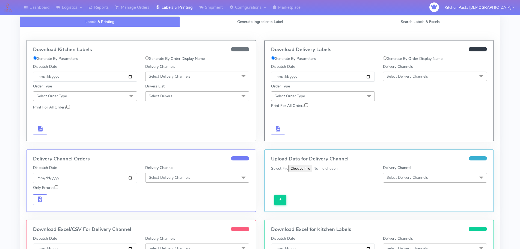
click at [403, 75] on span "Select Delivery Channels" at bounding box center [408, 76] width 42 height 5
click at [394, 137] on div "Yodel" at bounding box center [435, 138] width 98 height 6
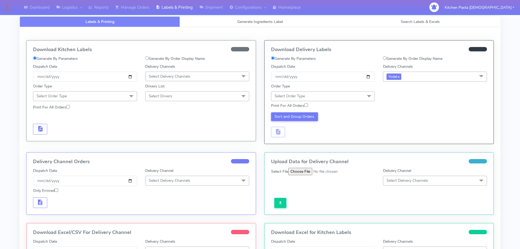
click at [319, 97] on span "Select Order Type" at bounding box center [323, 96] width 104 height 10
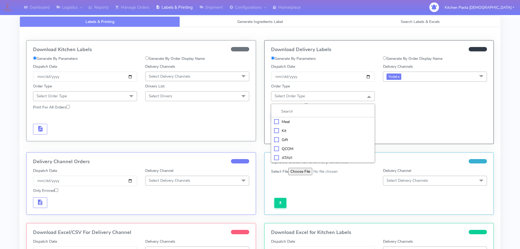
click at [303, 125] on li "Meal" at bounding box center [322, 121] width 103 height 9
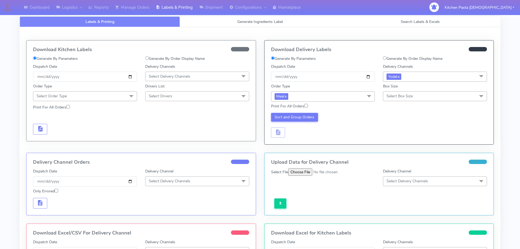
click at [386, 89] on div "Box Size Select Box Size Small Small-PR-1 Medium Large Mega" at bounding box center [435, 91] width 104 height 17
click at [394, 98] on span "Select Box Size" at bounding box center [400, 95] width 26 height 5
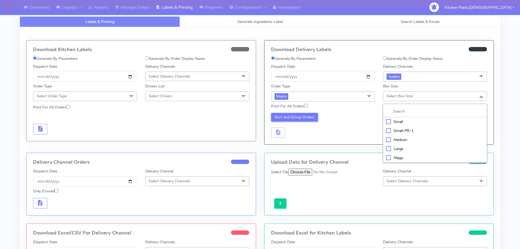
click at [394, 121] on div "Small" at bounding box center [435, 122] width 98 height 6
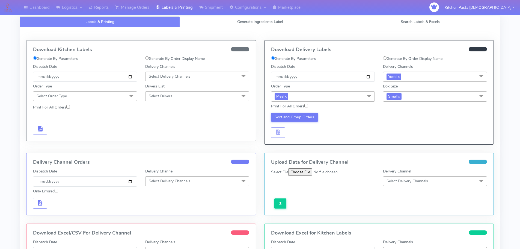
click at [318, 118] on div "Sort and Group Orders" at bounding box center [323, 125] width 112 height 25
click at [308, 122] on div "Sort and Group Orders" at bounding box center [323, 125] width 112 height 25
click at [293, 119] on button "Sort and Group Orders" at bounding box center [294, 117] width 47 height 9
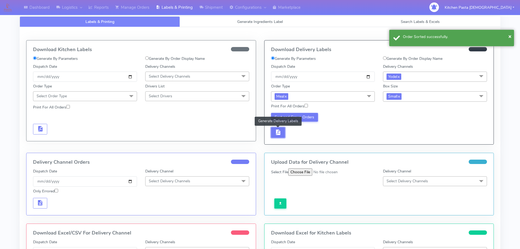
click at [277, 137] on button "button" at bounding box center [278, 132] width 14 height 11
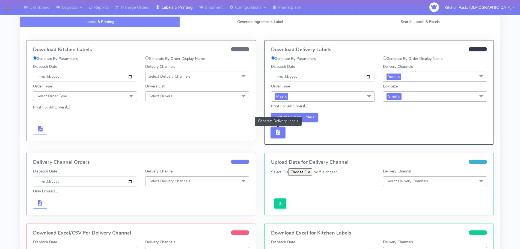
click at [281, 133] on span "button" at bounding box center [278, 133] width 7 height 5
click at [300, 117] on button "Sort and Group Orders" at bounding box center [294, 117] width 47 height 9
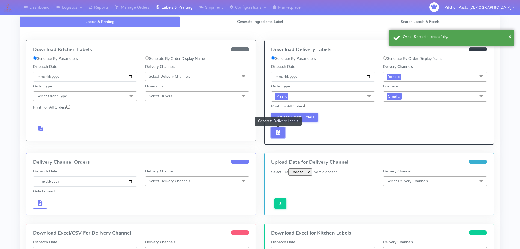
click at [283, 132] on button "button" at bounding box center [278, 132] width 14 height 11
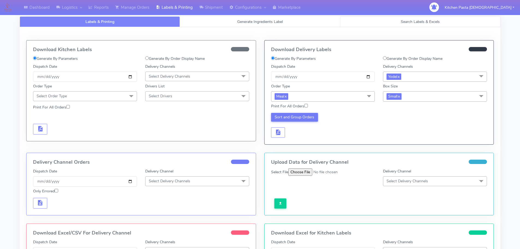
click at [404, 22] on span "Search Labels & Excels" at bounding box center [420, 21] width 39 height 5
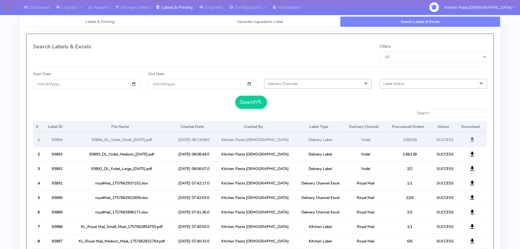
click at [473, 140] on span at bounding box center [472, 140] width 7 height 5
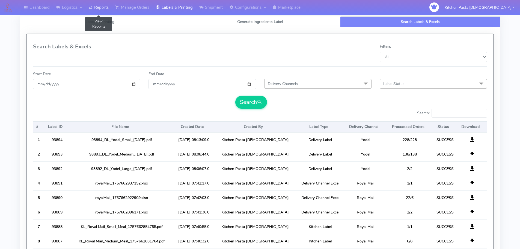
click at [104, 3] on link "Reports" at bounding box center [98, 7] width 27 height 15
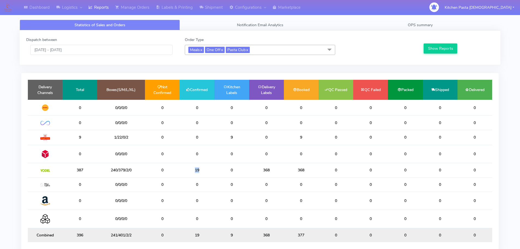
drag, startPoint x: 202, startPoint y: 168, endPoint x: 183, endPoint y: 168, distance: 19.1
click at [186, 168] on td "19" at bounding box center [197, 170] width 35 height 14
click at [214, 11] on link "Shipment" at bounding box center [211, 7] width 30 height 15
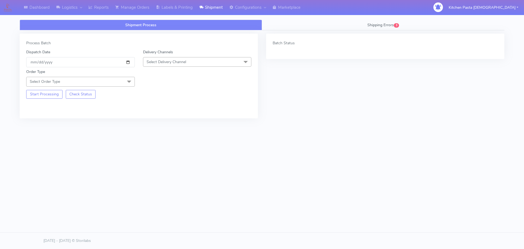
click at [179, 67] on div "Order Type Select Order Type Meal Kit Gift QCOM ATAVI" at bounding box center [138, 76] width 233 height 19
click at [179, 63] on span "Select Delivery Channel" at bounding box center [167, 61] width 40 height 5
click at [159, 124] on div "Yodel" at bounding box center [197, 123] width 103 height 6
click at [126, 84] on span at bounding box center [129, 82] width 11 height 10
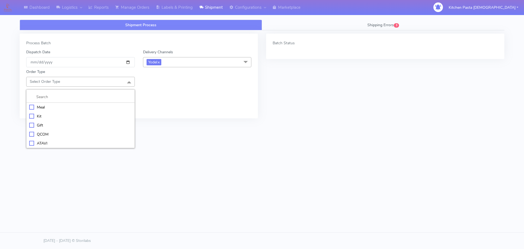
click at [94, 113] on div "Kit" at bounding box center [80, 116] width 103 height 6
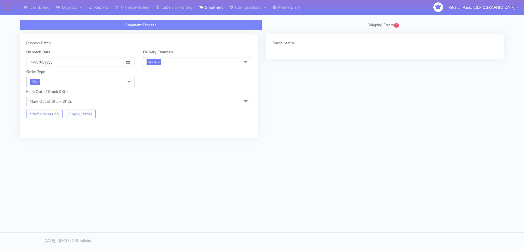
click at [122, 82] on span "Kit x" at bounding box center [80, 82] width 109 height 10
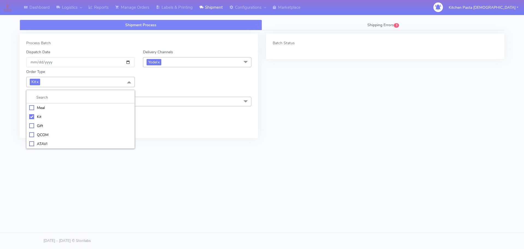
click at [120, 82] on span "Kit x" at bounding box center [80, 82] width 109 height 10
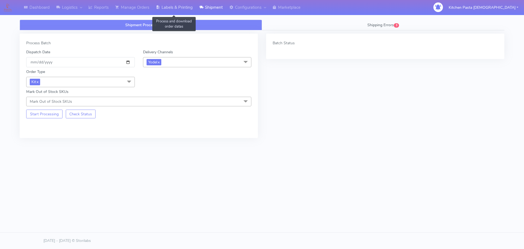
click at [181, 6] on link "Labels & Printing" at bounding box center [174, 7] width 43 height 15
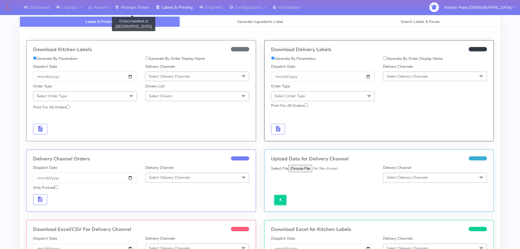
click at [131, 12] on link "Manage Orders" at bounding box center [132, 7] width 41 height 15
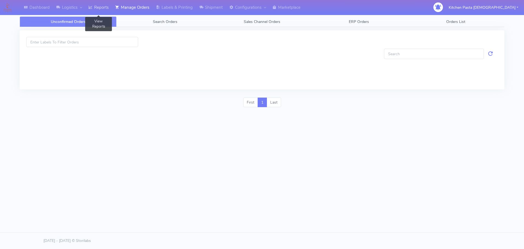
click at [93, 9] on icon at bounding box center [90, 7] width 4 height 5
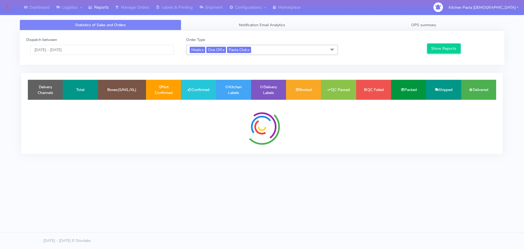
drag, startPoint x: 222, startPoint y: 49, endPoint x: 217, endPoint y: 55, distance: 7.5
click at [222, 49] on span "One Off x" at bounding box center [216, 50] width 20 height 6
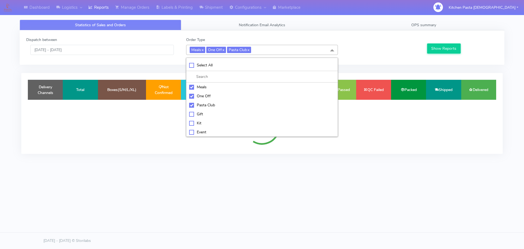
click at [199, 67] on div "Select All" at bounding box center [262, 65] width 146 height 6
checkbox input "true"
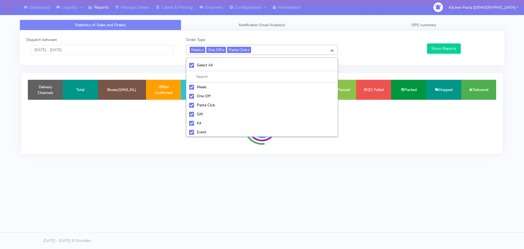
checkbox input "true"
click at [199, 67] on div "UnSelect All" at bounding box center [262, 65] width 146 height 6
checkbox input "false"
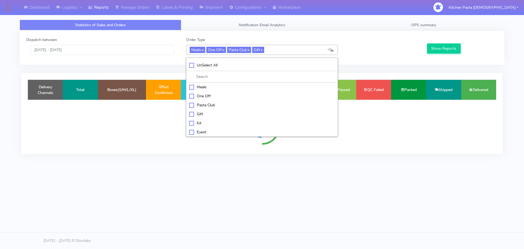
checkbox input "false"
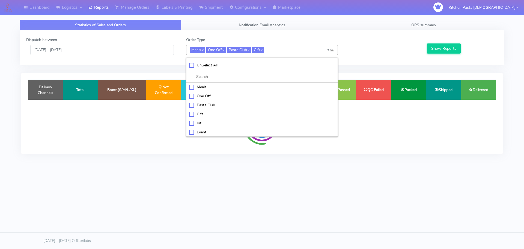
checkbox input "false"
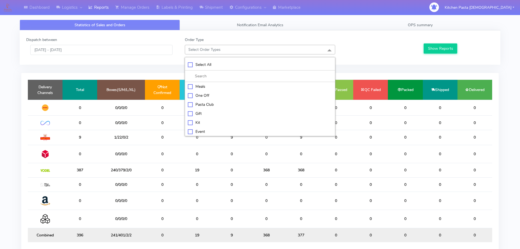
click at [192, 126] on li "Kit" at bounding box center [260, 122] width 150 height 9
checkbox input "true"
click at [201, 129] on div "ATAVI" at bounding box center [260, 132] width 144 height 6
checkbox input "true"
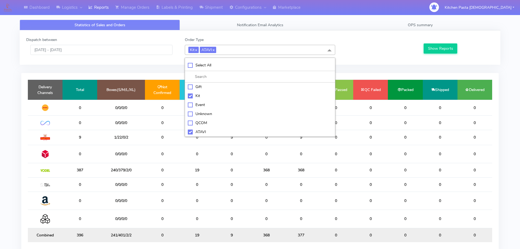
click at [417, 52] on div at bounding box center [378, 46] width 79 height 18
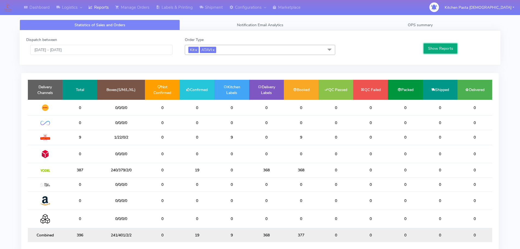
click at [434, 50] on button "Show Reports" at bounding box center [441, 48] width 34 height 10
click at [200, 6] on link "Shipment" at bounding box center [211, 7] width 30 height 15
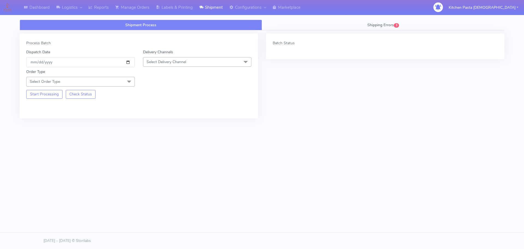
click at [194, 61] on span "Select Delivery Channel" at bounding box center [197, 62] width 109 height 10
click at [151, 124] on div "Yodel" at bounding box center [197, 123] width 103 height 6
click at [106, 79] on span "Select Order Type" at bounding box center [80, 82] width 109 height 10
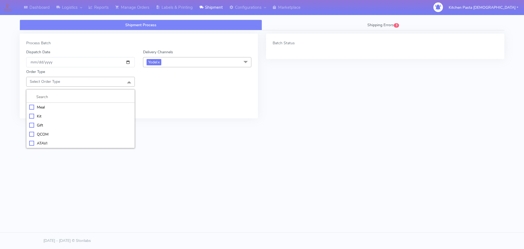
click at [61, 108] on div "Meal" at bounding box center [80, 107] width 103 height 6
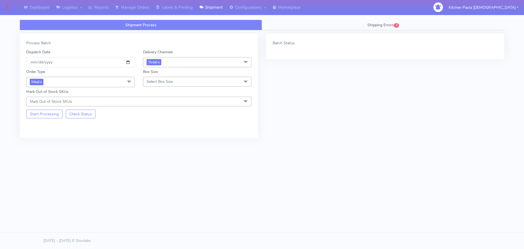
drag, startPoint x: 108, startPoint y: 83, endPoint x: 102, endPoint y: 86, distance: 7.2
click at [108, 83] on span "Meal x" at bounding box center [80, 82] width 109 height 10
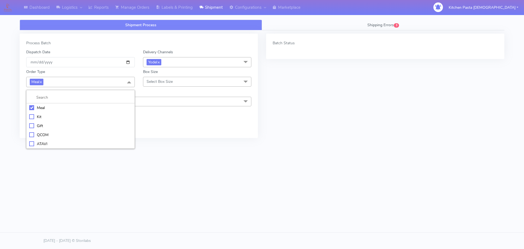
click at [47, 120] on li "Kit" at bounding box center [80, 116] width 108 height 9
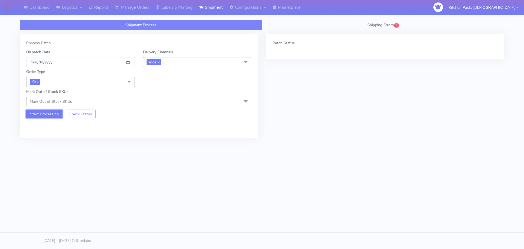
click at [42, 114] on button "Start Processing" at bounding box center [44, 113] width 36 height 9
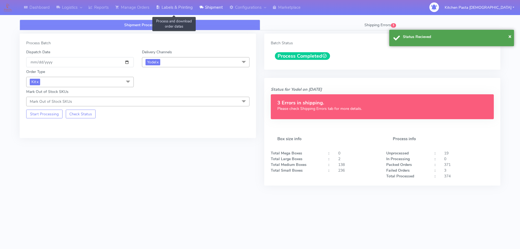
click at [186, 8] on link "Labels & Printing" at bounding box center [174, 7] width 43 height 15
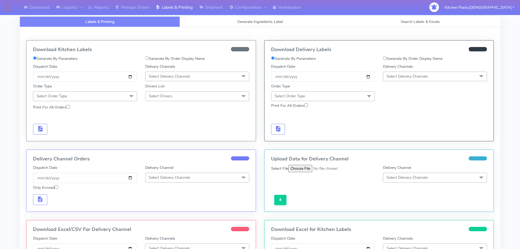
click at [419, 72] on span "Select Delivery Channels" at bounding box center [435, 77] width 104 height 10
click at [402, 136] on div "Yodel" at bounding box center [435, 138] width 98 height 6
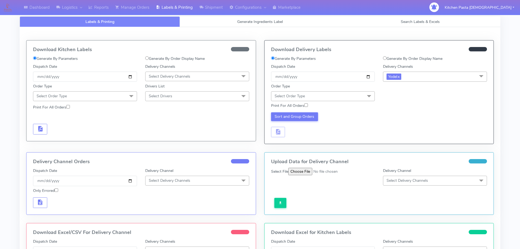
click at [322, 100] on span "Select Order Type" at bounding box center [323, 96] width 104 height 10
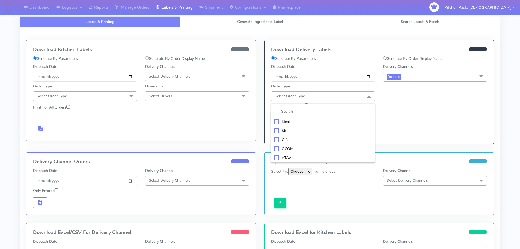
click at [297, 130] on div "Kit" at bounding box center [323, 131] width 98 height 6
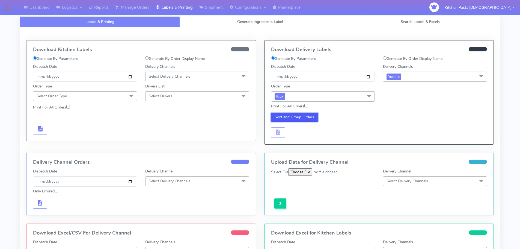
click at [306, 116] on button "Sort and Group Orders" at bounding box center [294, 117] width 47 height 9
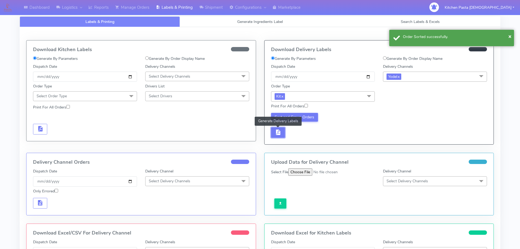
click at [285, 131] on button "button" at bounding box center [278, 132] width 14 height 11
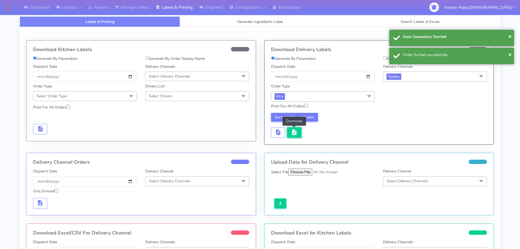
click at [296, 132] on span "button" at bounding box center [294, 133] width 7 height 5
